Goal: Task Accomplishment & Management: Complete application form

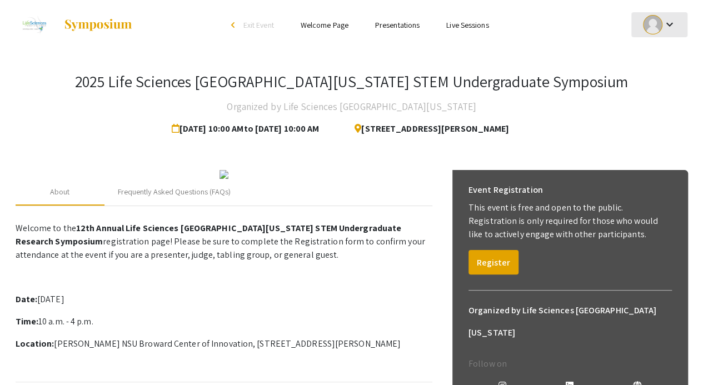
click at [665, 22] on mat-icon "keyboard_arrow_down" at bounding box center [669, 24] width 13 height 13
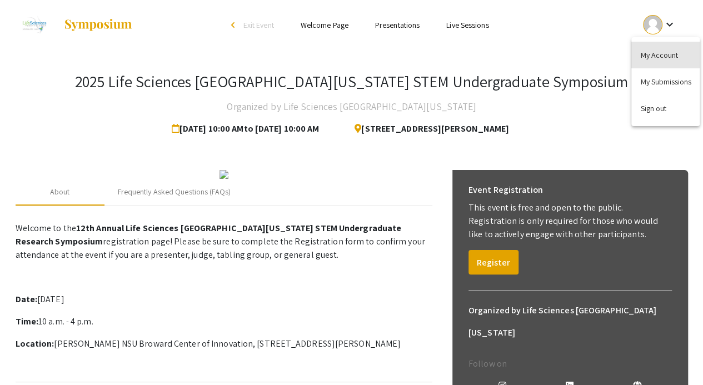
click at [654, 55] on button "My Account" at bounding box center [666, 55] width 68 height 27
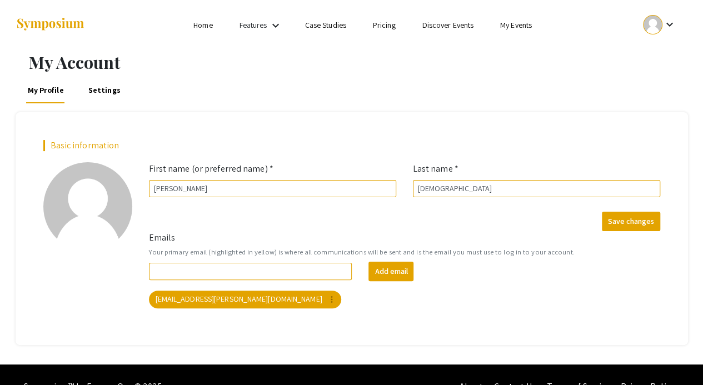
click at [202, 23] on link "Home" at bounding box center [202, 25] width 19 height 10
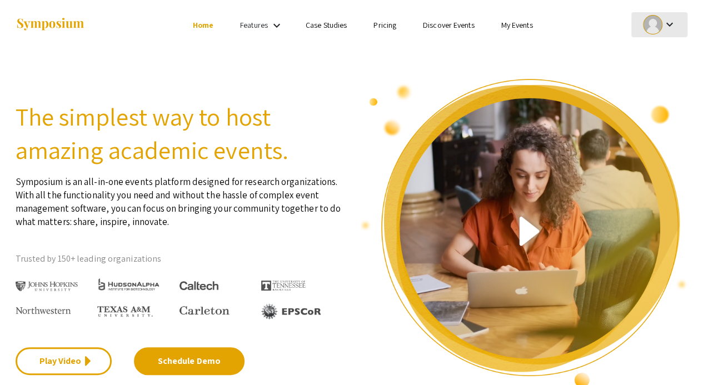
click at [670, 22] on mat-icon "keyboard_arrow_down" at bounding box center [669, 24] width 13 height 13
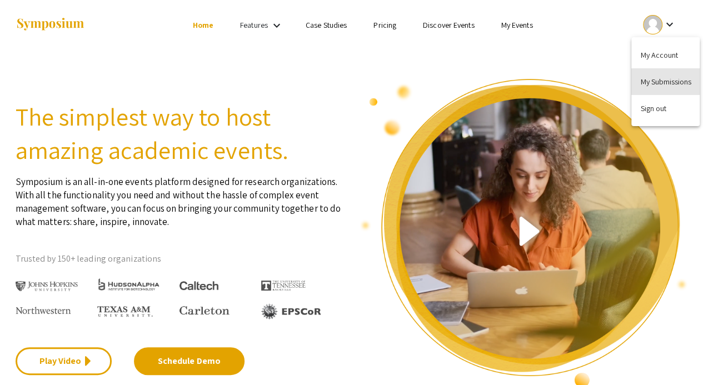
click at [668, 82] on button "My Submissions" at bounding box center [666, 81] width 68 height 27
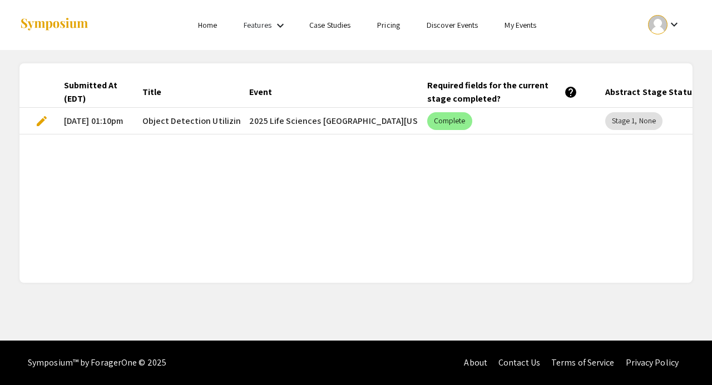
click at [211, 25] on link "Home" at bounding box center [207, 25] width 19 height 10
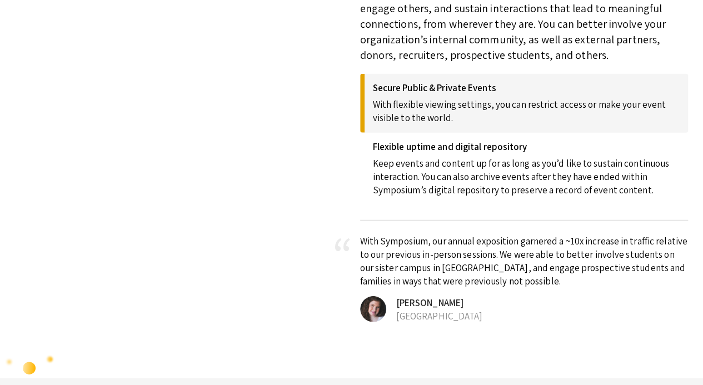
scroll to position [1498, 0]
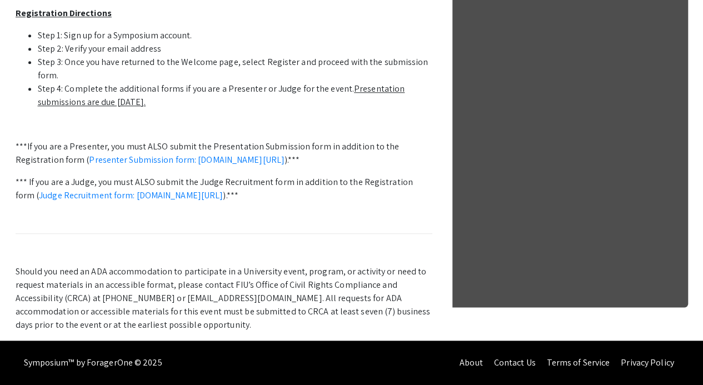
scroll to position [494, 0]
click at [270, 154] on link "Presenter Submission form: symposium.foragerone.com/lssfsymposium2025/submission" at bounding box center [187, 160] width 196 height 12
click at [181, 190] on link "Judge Recruitment form: symposium.foragerone.com/lssfsymposium2025/recruitment/…" at bounding box center [131, 196] width 184 height 12
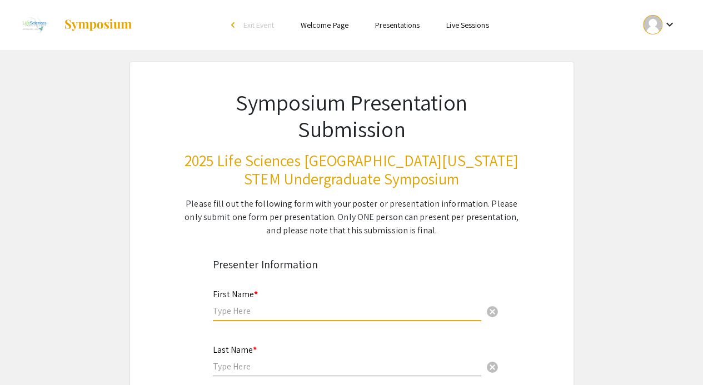
click at [261, 314] on input "text" at bounding box center [347, 311] width 269 height 12
type input "Lola"
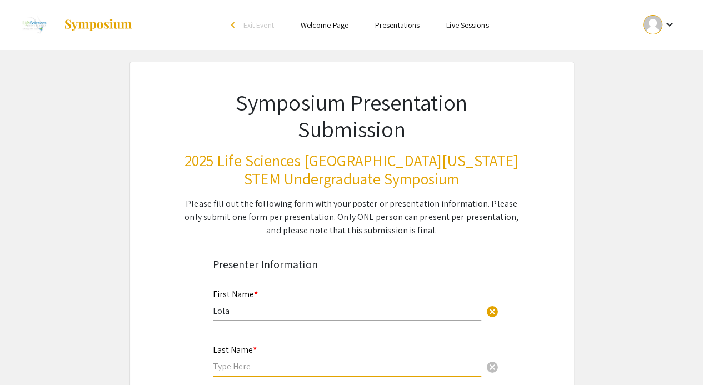
click at [243, 369] on input "text" at bounding box center [347, 367] width 269 height 12
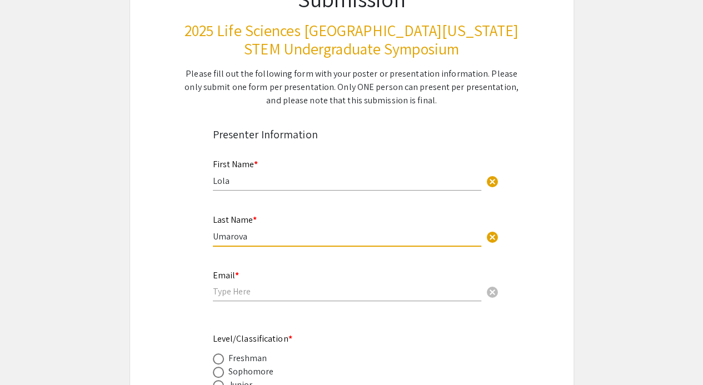
scroll to position [132, 0]
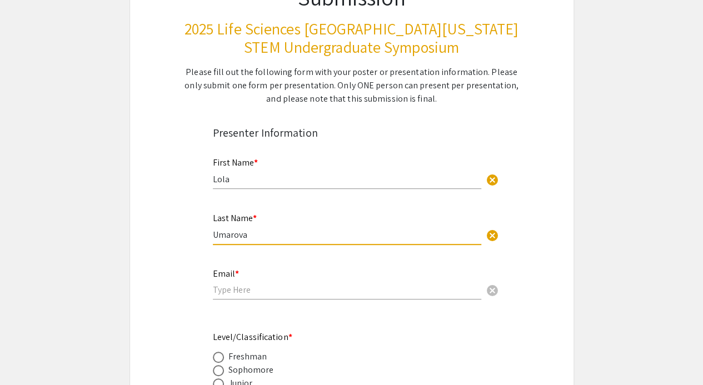
type input "Umarova"
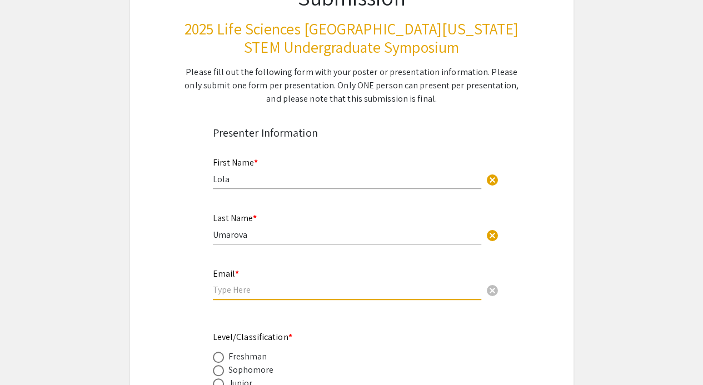
click at [235, 294] on input "email" at bounding box center [347, 290] width 269 height 12
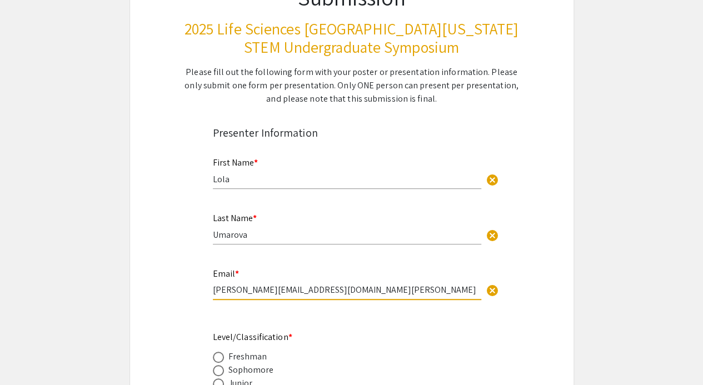
type input "lola.umarova@mymail.barry.edu"
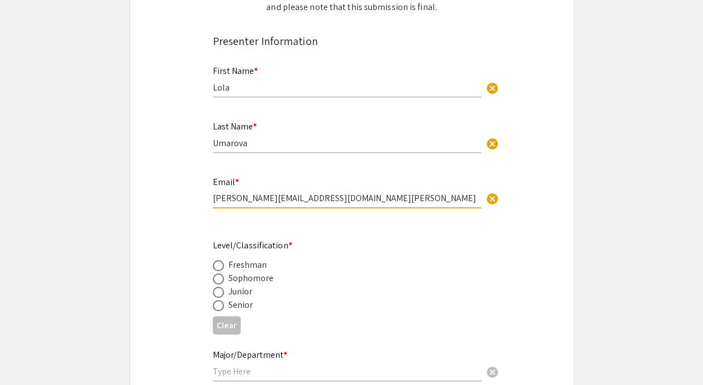
scroll to position [222, 0]
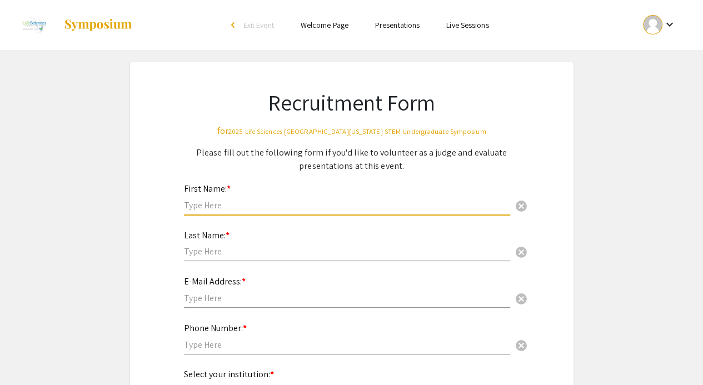
click at [254, 205] on input "text" at bounding box center [347, 206] width 326 height 12
type input "[PERSON_NAME]"
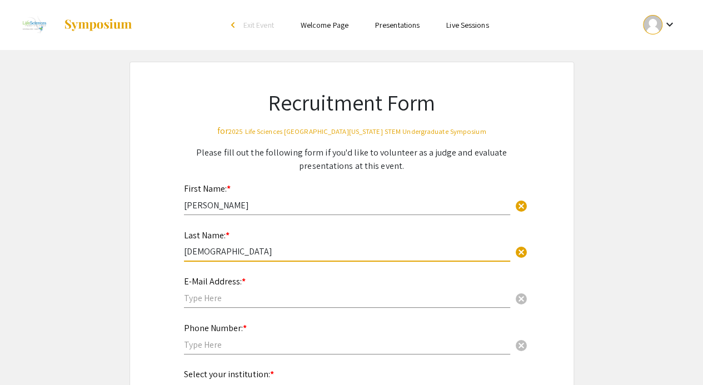
type input "[DEMOGRAPHIC_DATA]"
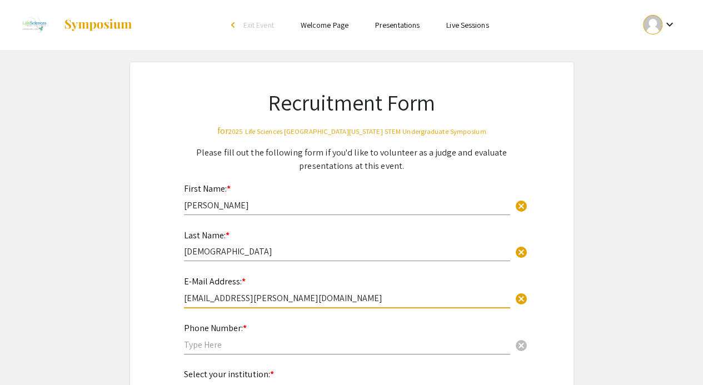
type input "[EMAIL_ADDRESS][PERSON_NAME][DOMAIN_NAME]"
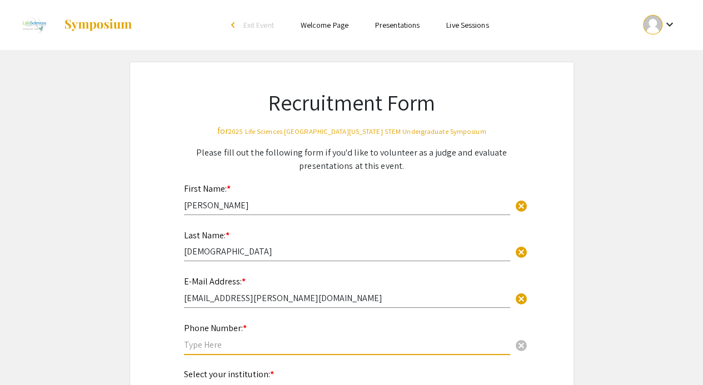
click at [204, 345] on input "text" at bounding box center [347, 345] width 326 height 12
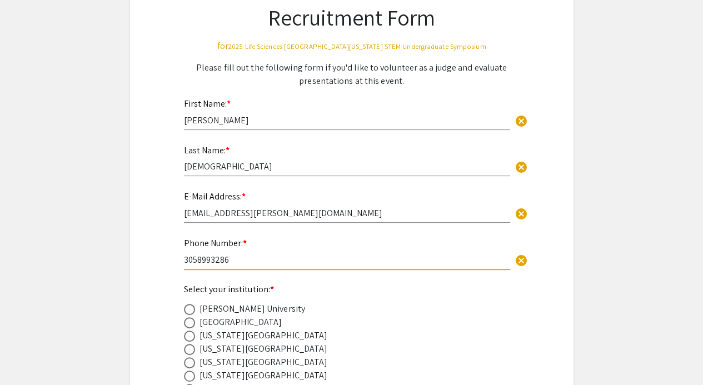
scroll to position [86, 0]
type input "3058993286"
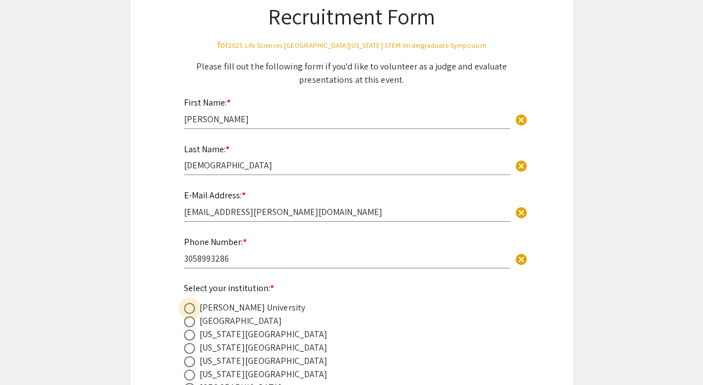
click at [188, 308] on span at bounding box center [189, 308] width 11 height 11
click at [188, 308] on input "radio" at bounding box center [189, 308] width 11 height 11
radio input "true"
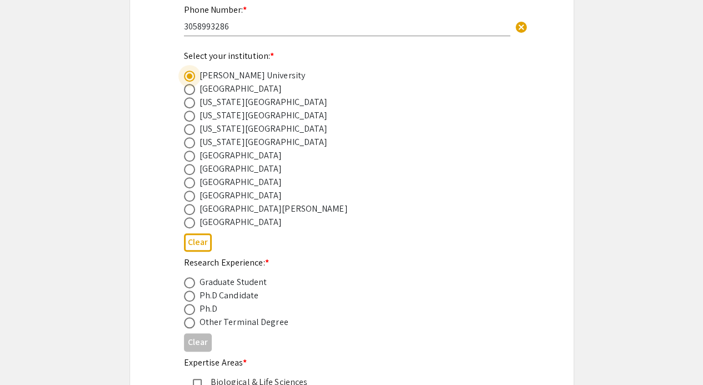
scroll to position [320, 0]
click at [191, 310] on span at bounding box center [189, 308] width 11 height 11
click at [191, 310] on input "radio" at bounding box center [189, 308] width 11 height 11
radio input "true"
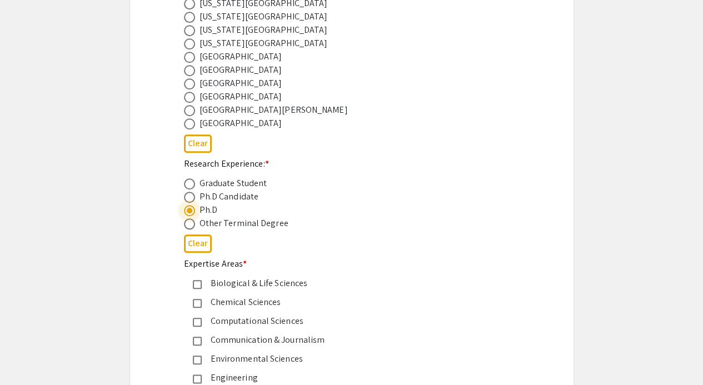
scroll to position [418, 0]
click at [197, 320] on mat-pseudo-checkbox at bounding box center [197, 321] width 9 height 9
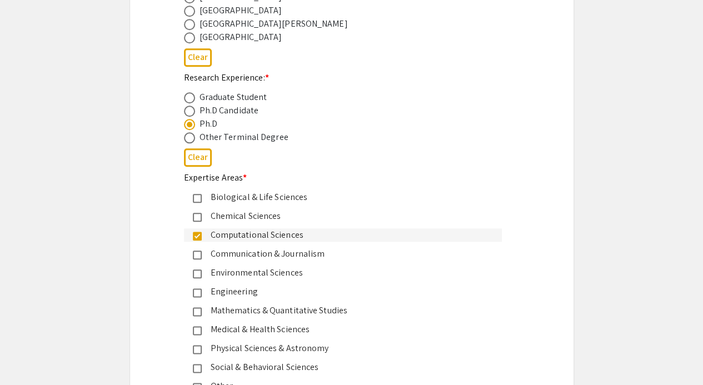
scroll to position [504, 0]
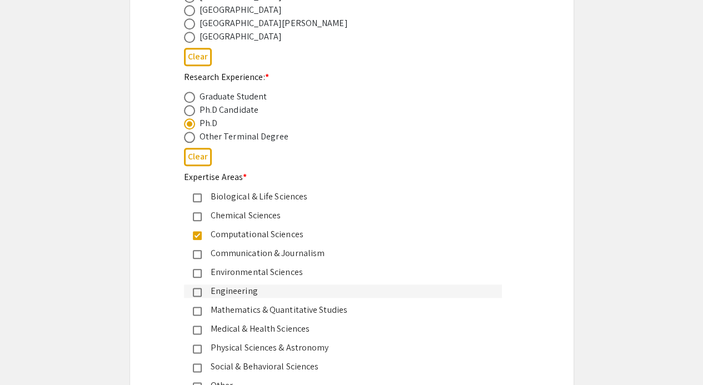
click at [198, 291] on mat-pseudo-checkbox at bounding box center [197, 292] width 9 height 9
click at [197, 309] on mat-pseudo-checkbox at bounding box center [197, 311] width 9 height 9
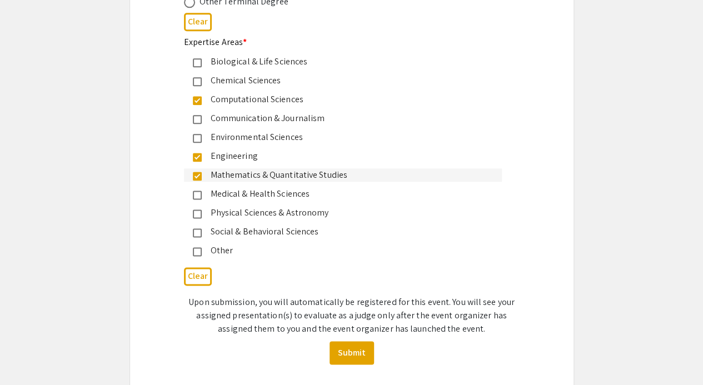
scroll to position [702, 0]
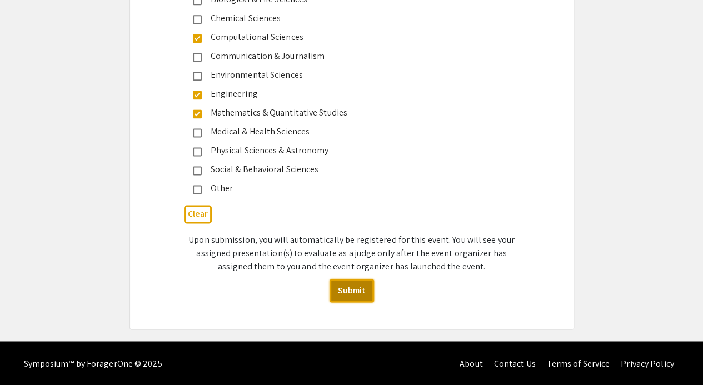
click at [351, 281] on button "Submit" at bounding box center [352, 290] width 44 height 23
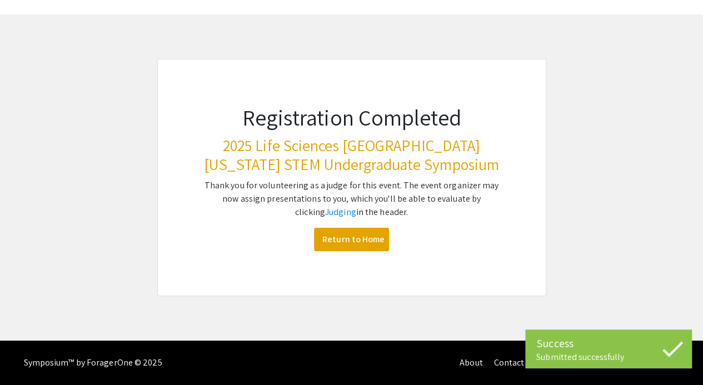
scroll to position [34, 0]
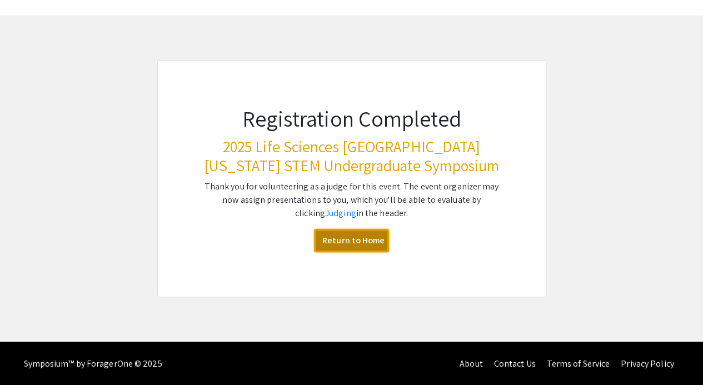
click at [337, 237] on link "Return to Home" at bounding box center [351, 240] width 75 height 23
